Goal: Task Accomplishment & Management: Use online tool/utility

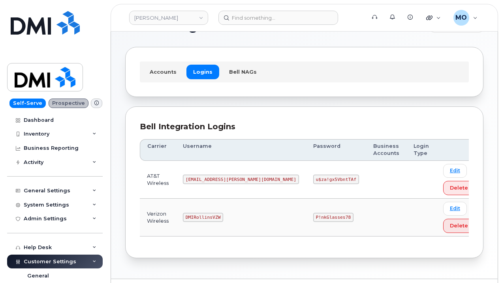
scroll to position [39, 0]
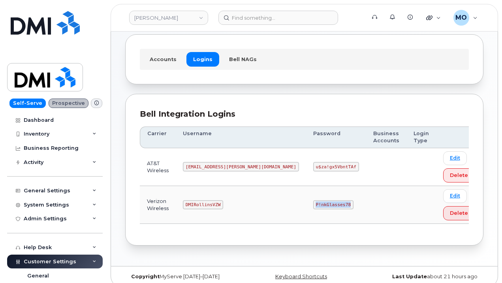
drag, startPoint x: 251, startPoint y: 208, endPoint x: 311, endPoint y: 203, distance: 60.6
click at [311, 204] on tr "Verizon Wireless DMIRollinsVZW P!nkGlasses78 Edit Delete" at bounding box center [311, 205] width 342 height 38
copy tr "P!nkGlasses78"
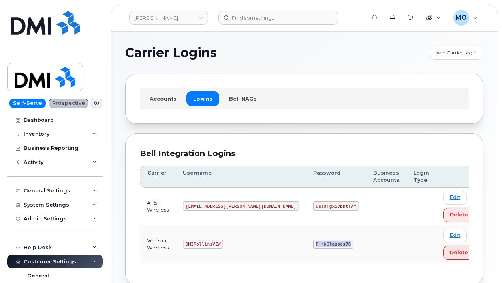
drag, startPoint x: 265, startPoint y: 247, endPoint x: 320, endPoint y: 242, distance: 55.1
click at [320, 242] on tr "Verizon Wireless DMIRollinsVZW P!nkGlasses78 Edit Delete" at bounding box center [311, 245] width 342 height 38
copy code "P!nkGlasses78"
drag, startPoint x: 264, startPoint y: 244, endPoint x: 328, endPoint y: 244, distance: 64.0
click at [328, 244] on tr "Verizon Wireless DMIRollinsVZW P!nkGlasses78 Edit Delete" at bounding box center [311, 245] width 342 height 38
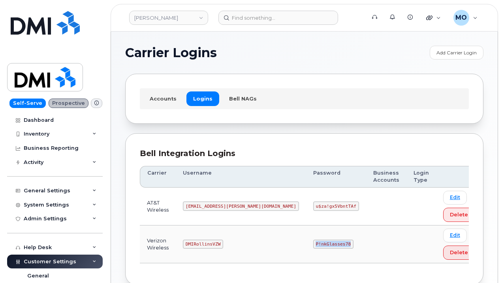
copy code "P!nkGlasses78"
